Goal: Task Accomplishment & Management: Use online tool/utility

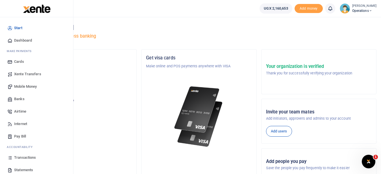
click at [33, 159] on span "Transactions" at bounding box center [25, 158] width 22 height 6
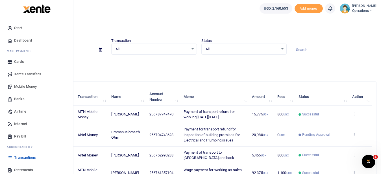
click at [32, 85] on span "Mobile Money" at bounding box center [25, 87] width 23 height 6
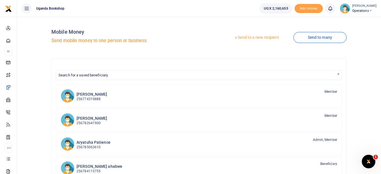
click at [263, 36] on link "Send to a new recipient" at bounding box center [257, 38] width 74 height 10
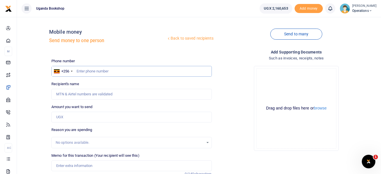
click at [79, 71] on input "text" at bounding box center [131, 71] width 160 height 11
type input "0702273362"
type input "Abdallah Mugonza"
click at [86, 163] on input "Memo for this transaction (Your recipient will see this)" at bounding box center [131, 165] width 160 height 11
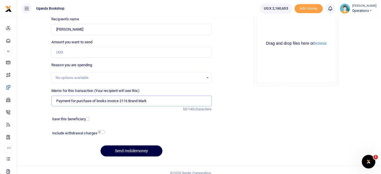
scroll to position [69, 0]
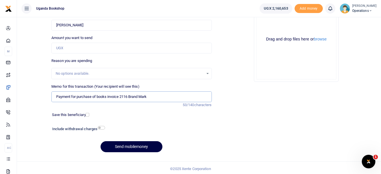
type input "Payment for purchase of books invoice 2116 Brand Mark"
click at [102, 127] on input "checkbox" at bounding box center [101, 128] width 7 height 4
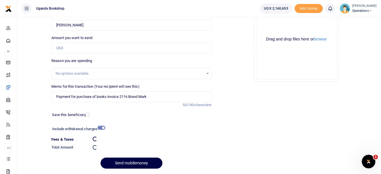
checkbox input "false"
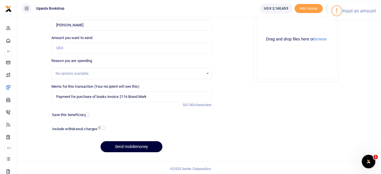
click at [125, 148] on button "Send mobilemoney" at bounding box center [132, 146] width 62 height 11
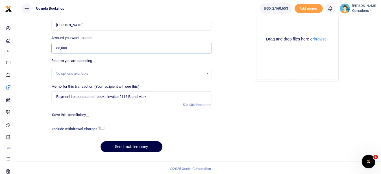
type input "35,000"
click at [101, 128] on input "checkbox" at bounding box center [101, 128] width 7 height 4
checkbox input "true"
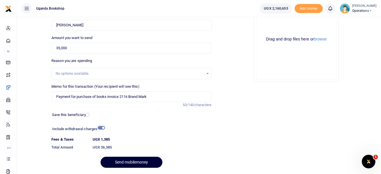
click at [130, 162] on button "Send mobilemoney" at bounding box center [132, 162] width 62 height 11
click at [130, 162] on div "Send mobilemoney" at bounding box center [131, 162] width 160 height 11
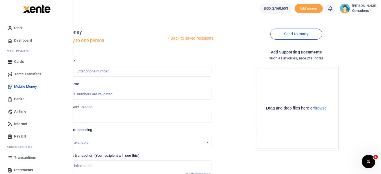
click at [33, 158] on span "Transactions" at bounding box center [25, 158] width 22 height 6
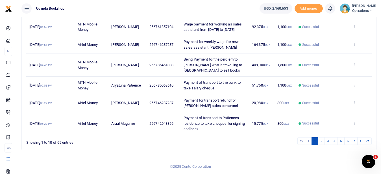
scroll to position [169, 0]
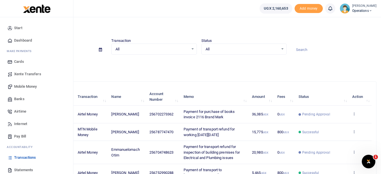
click at [31, 86] on span "Mobile Money" at bounding box center [25, 87] width 23 height 6
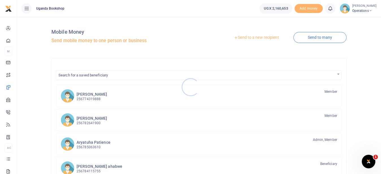
click at [255, 38] on div at bounding box center [190, 87] width 381 height 174
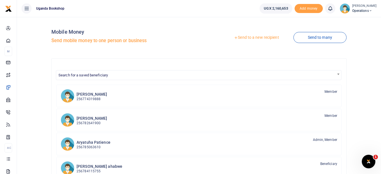
click at [248, 37] on link "Send to a new recipient" at bounding box center [257, 38] width 74 height 10
